Goal: Task Accomplishment & Management: Manage account settings

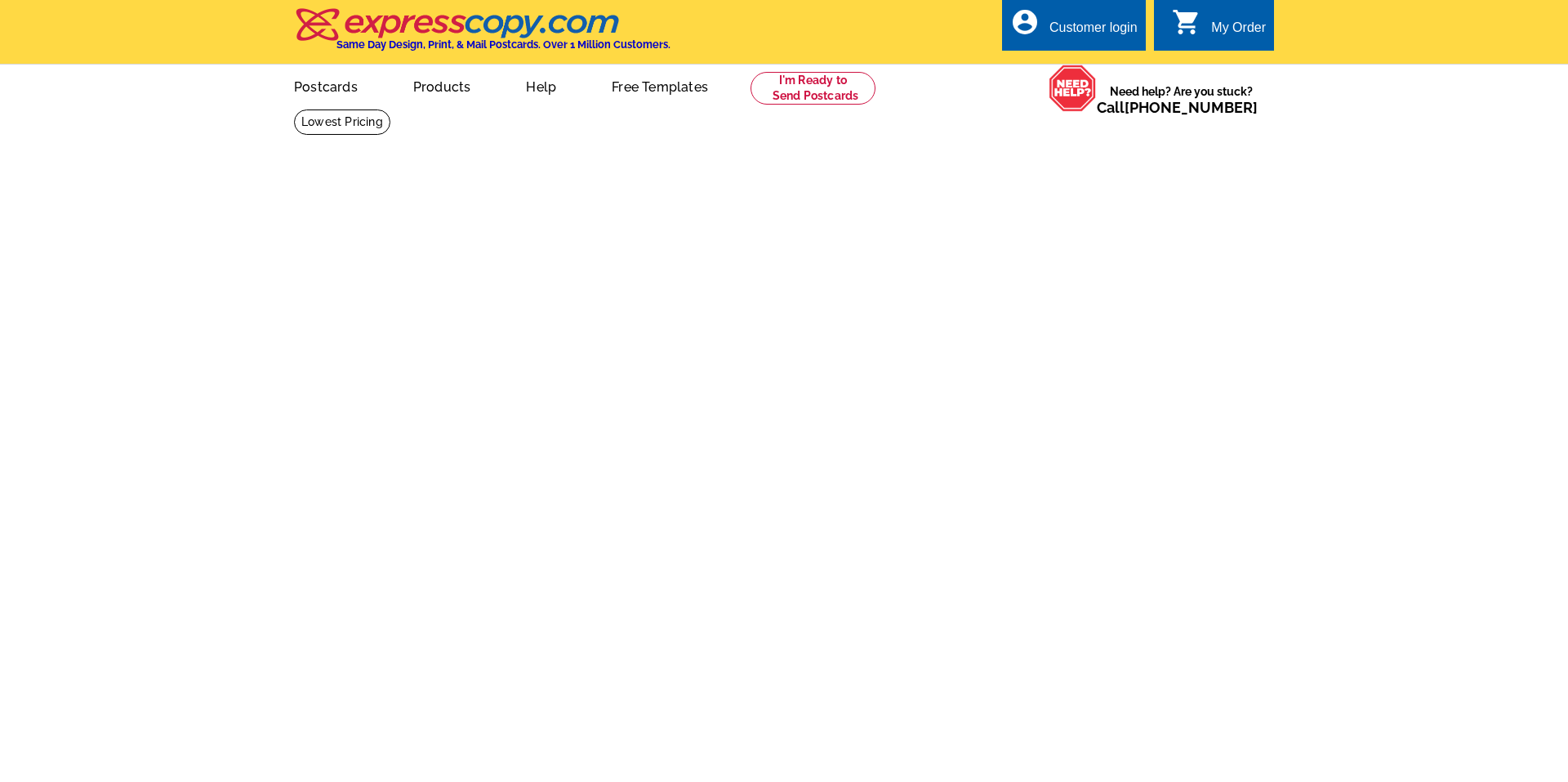
click at [1117, 26] on div "Customer login" at bounding box center [1093, 31] width 89 height 23
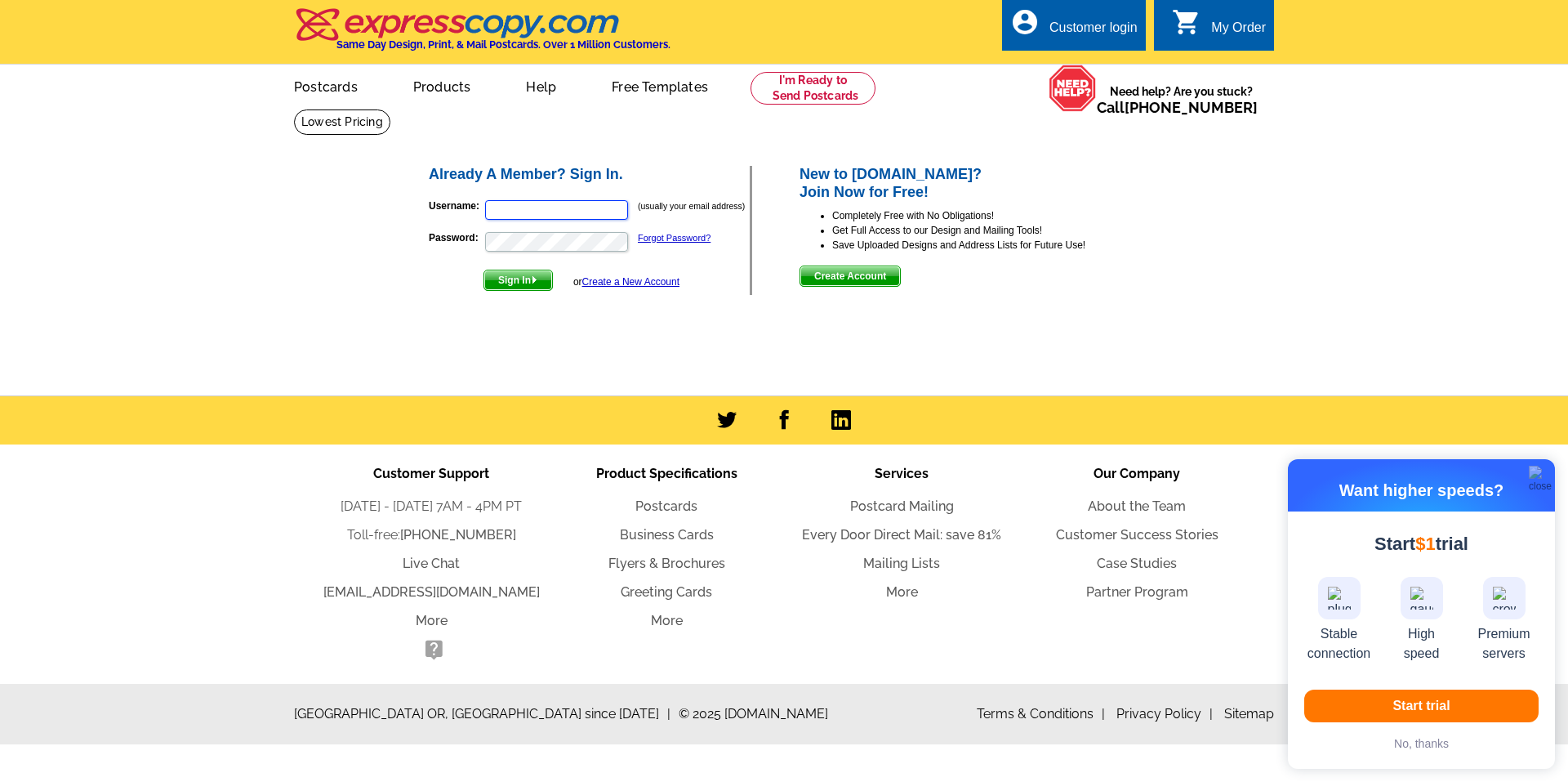
click at [531, 208] on input "Username:" at bounding box center [557, 210] width 143 height 20
type input "[EMAIL_ADDRESS][DOMAIN_NAME]"
click at [483, 270] on button "Sign In" at bounding box center [518, 280] width 70 height 21
